Goal: Information Seeking & Learning: Learn about a topic

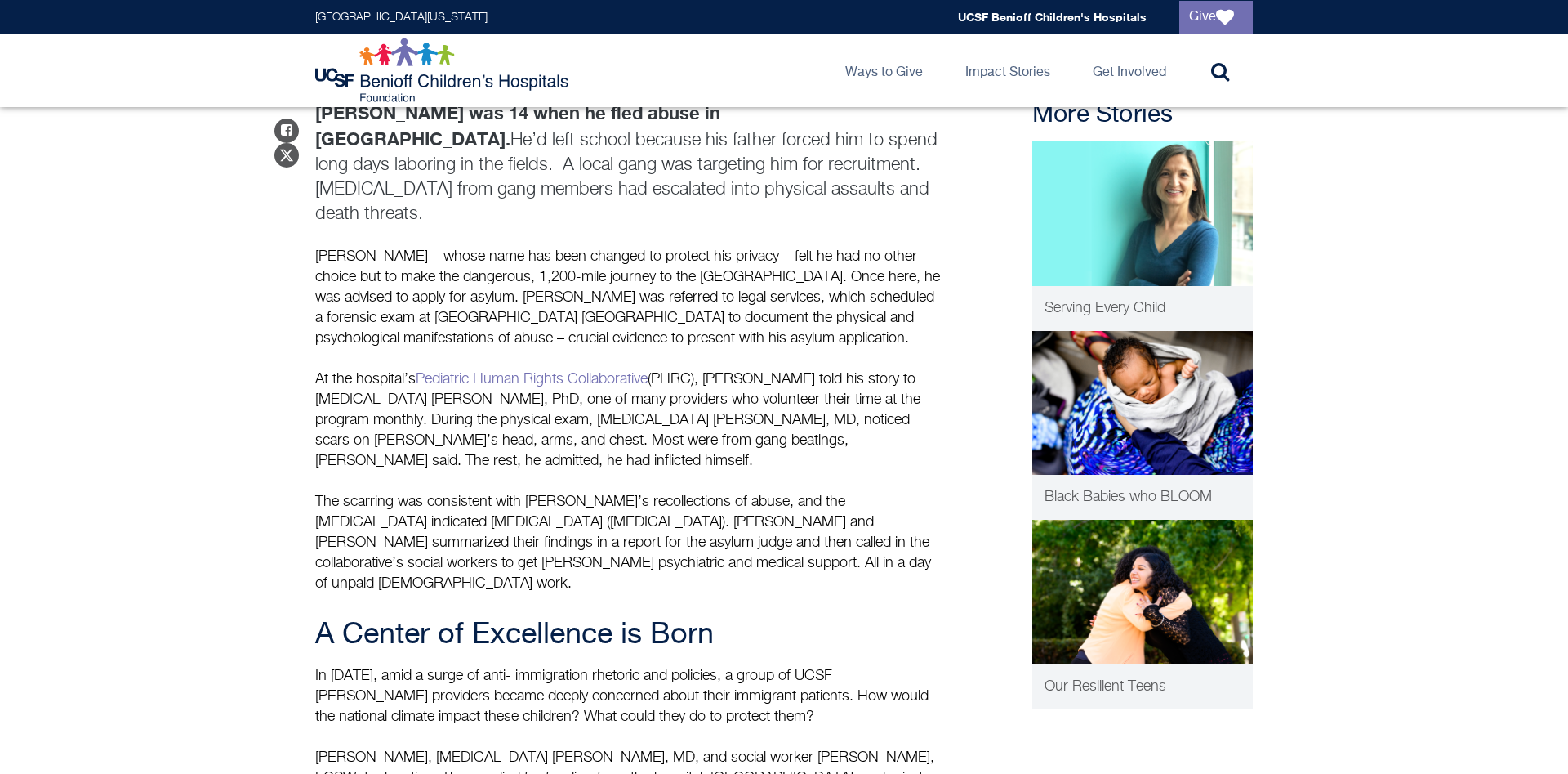
scroll to position [917, 0]
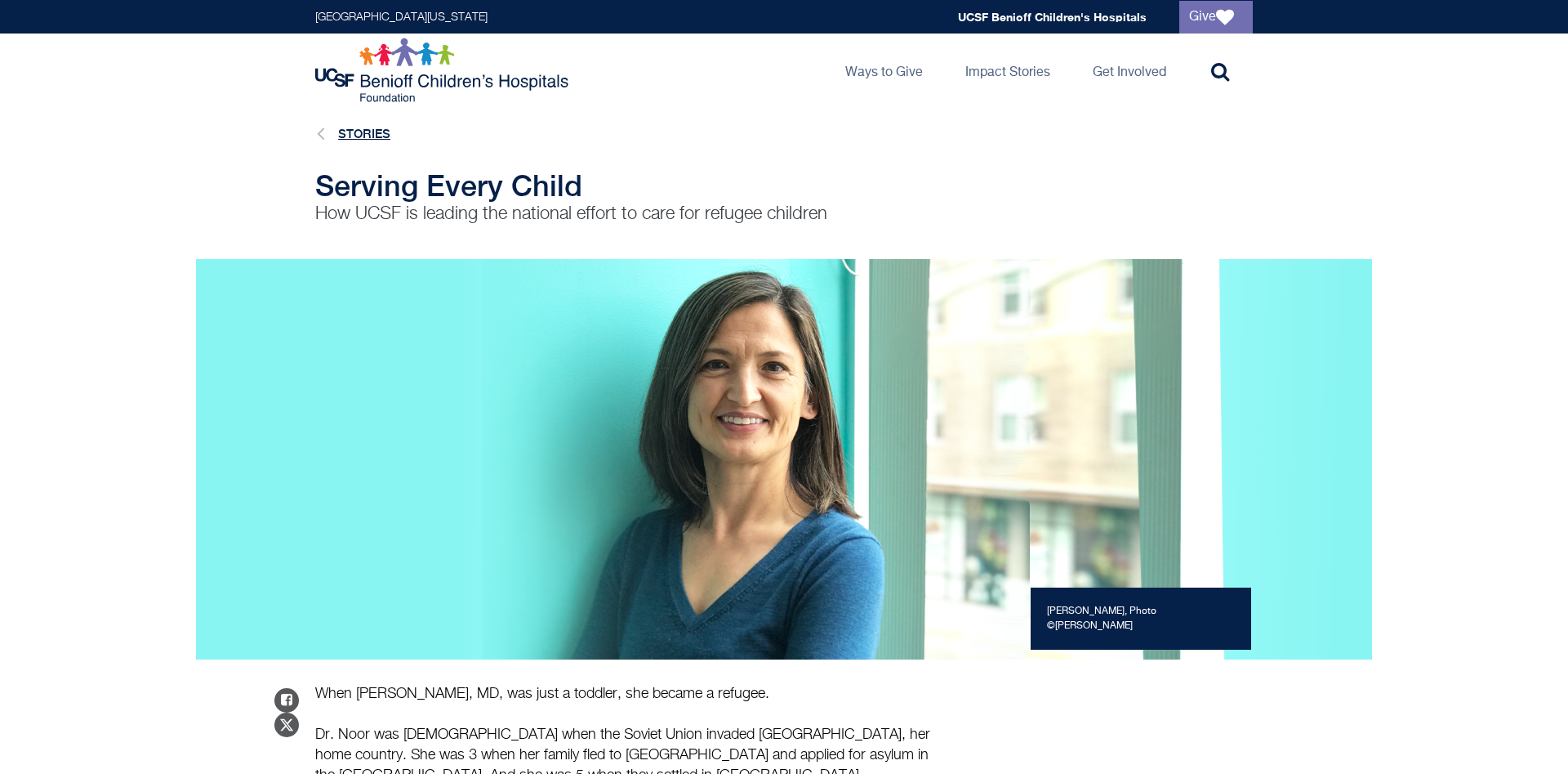
click at [370, 135] on link "Stories" at bounding box center [364, 133] width 52 height 14
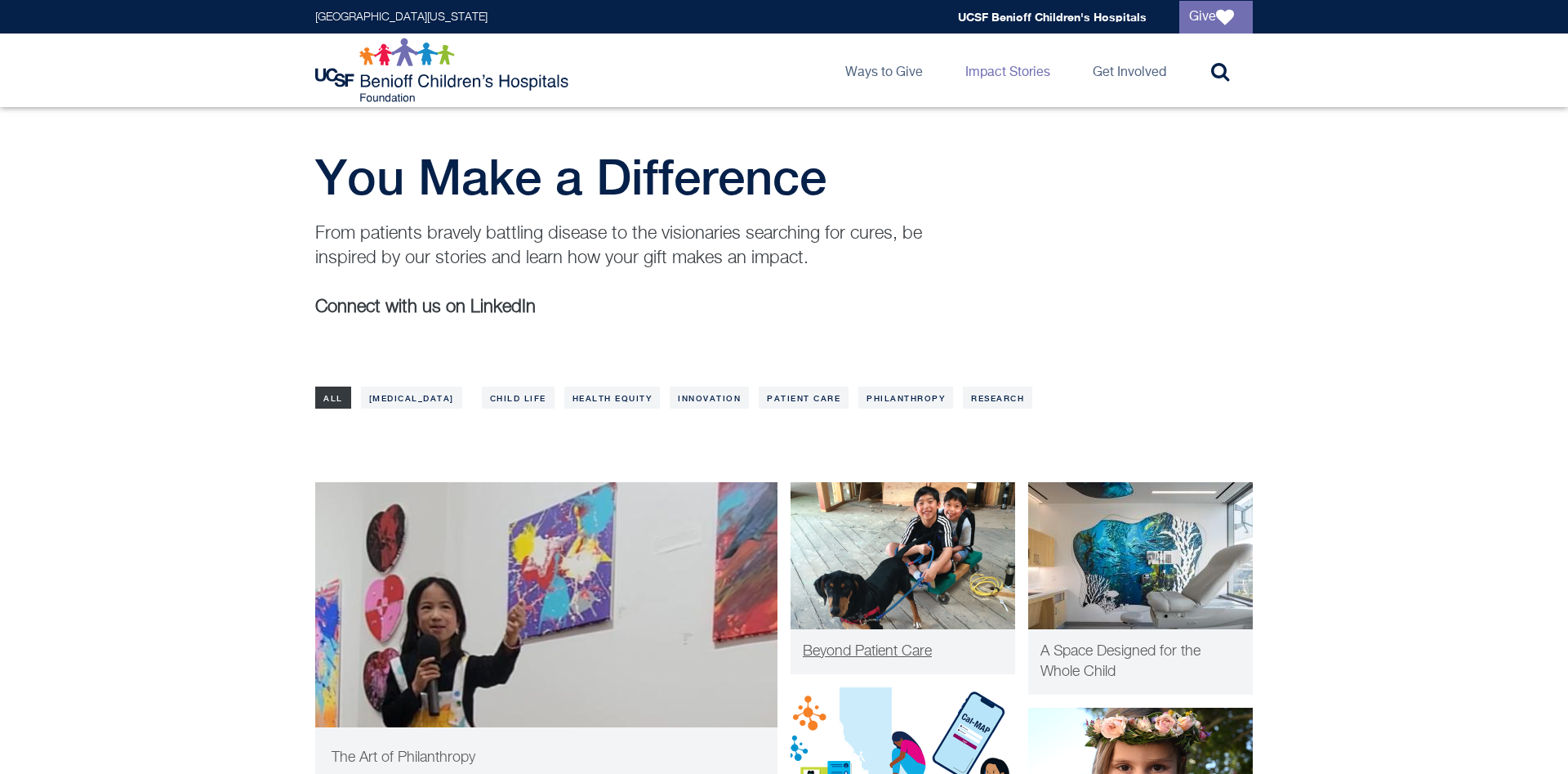
scroll to position [250, 0]
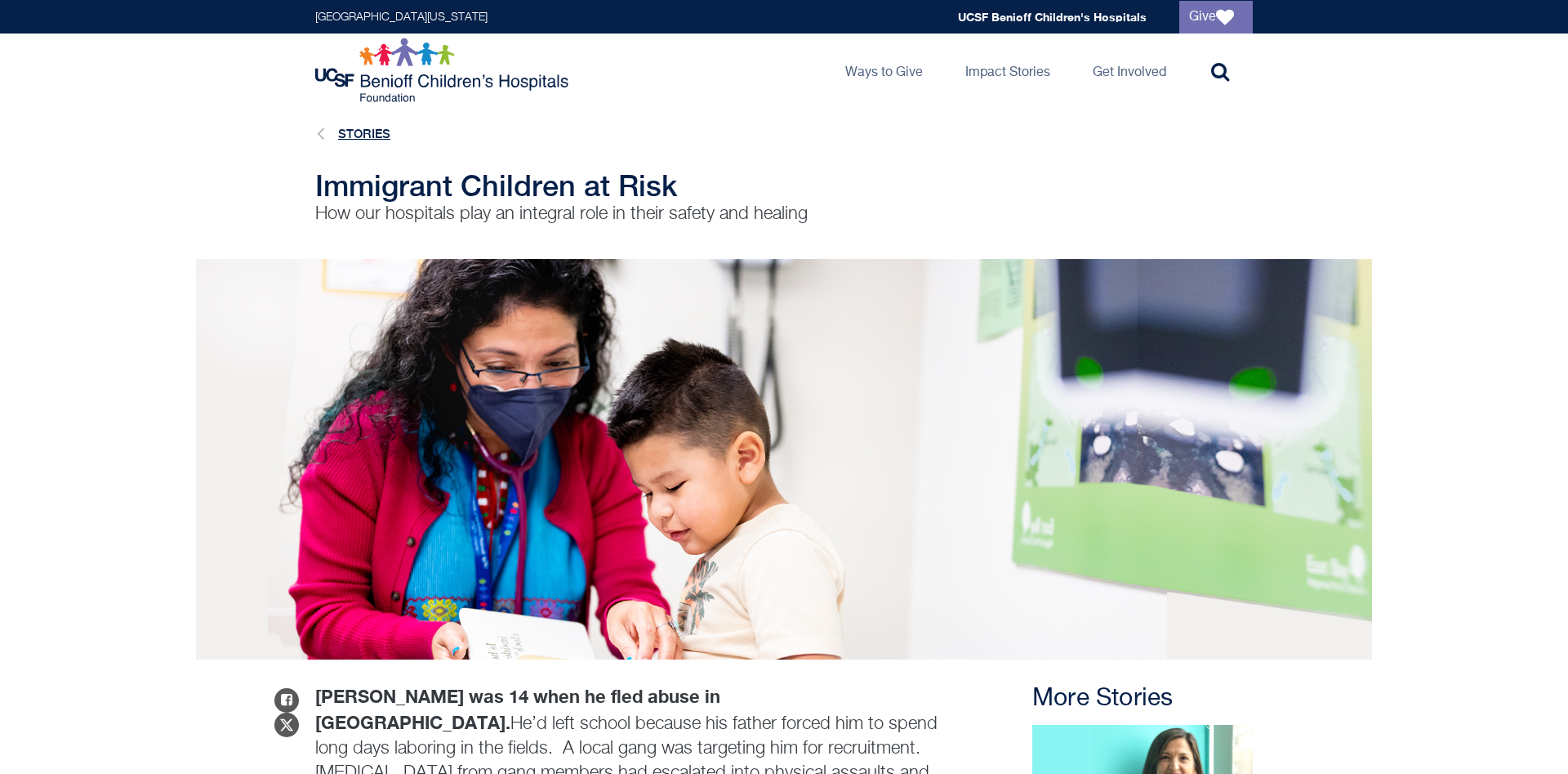
click at [359, 127] on link "Stories" at bounding box center [364, 133] width 52 height 14
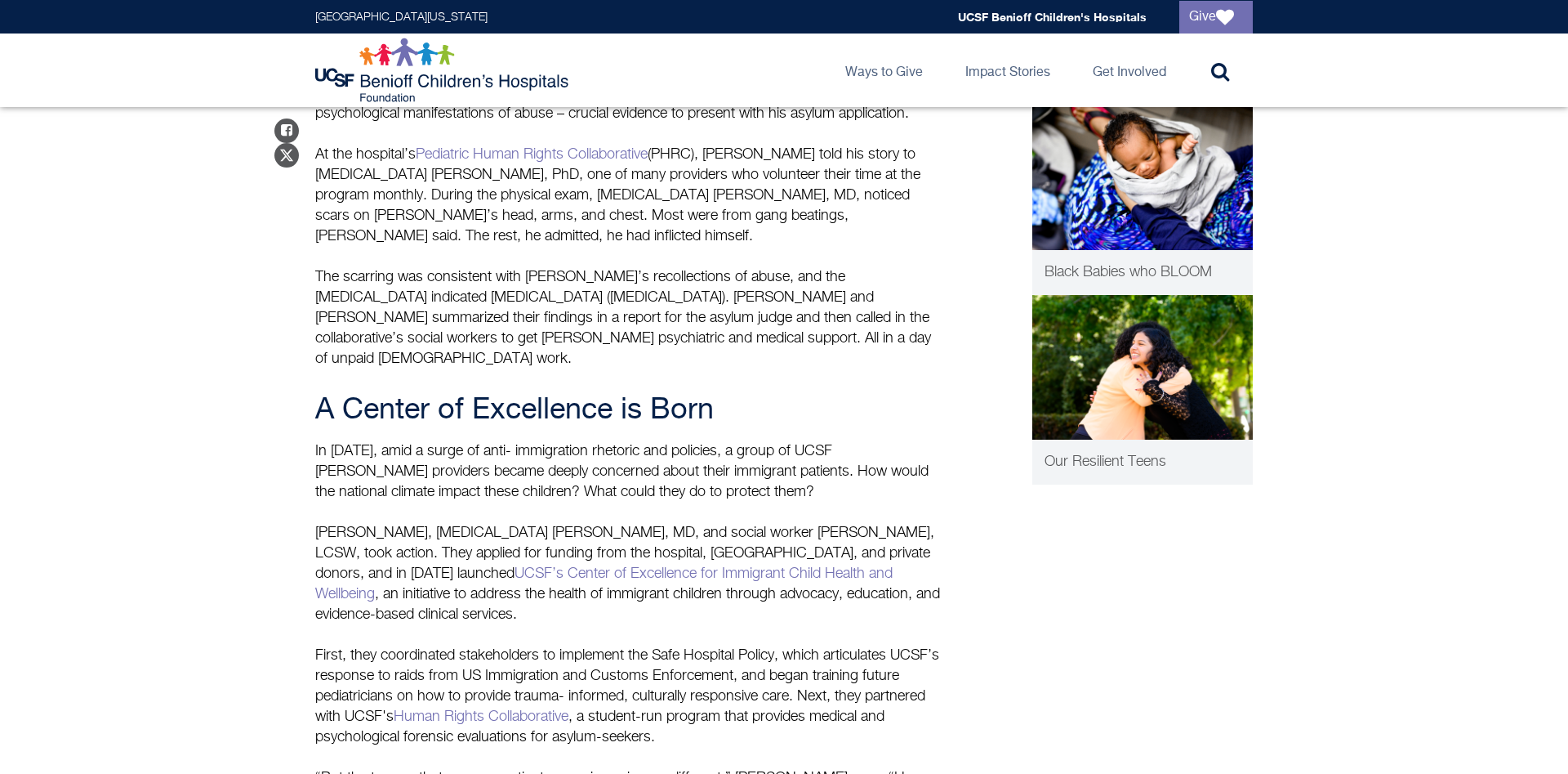
scroll to position [834, 0]
